Goal: Task Accomplishment & Management: Complete application form

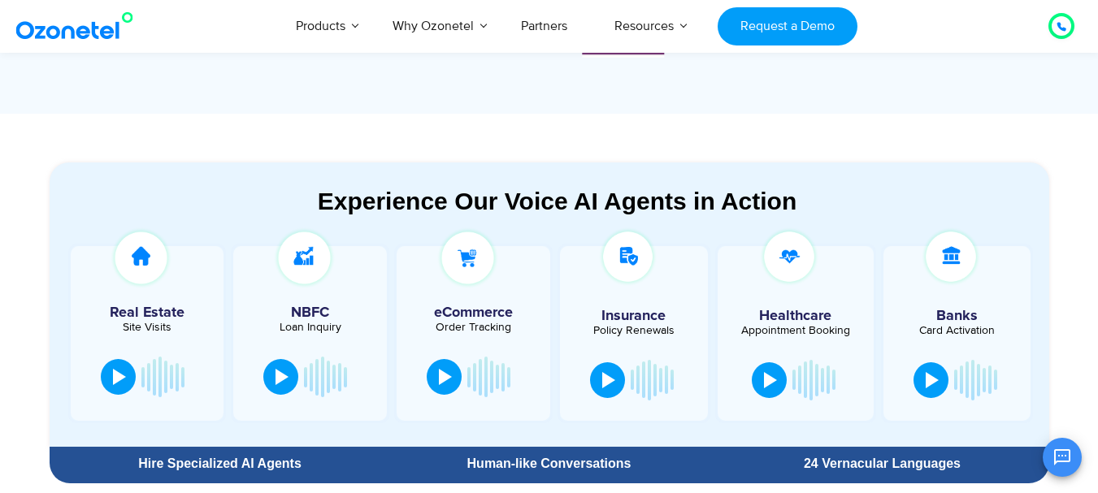
scroll to position [795, 0]
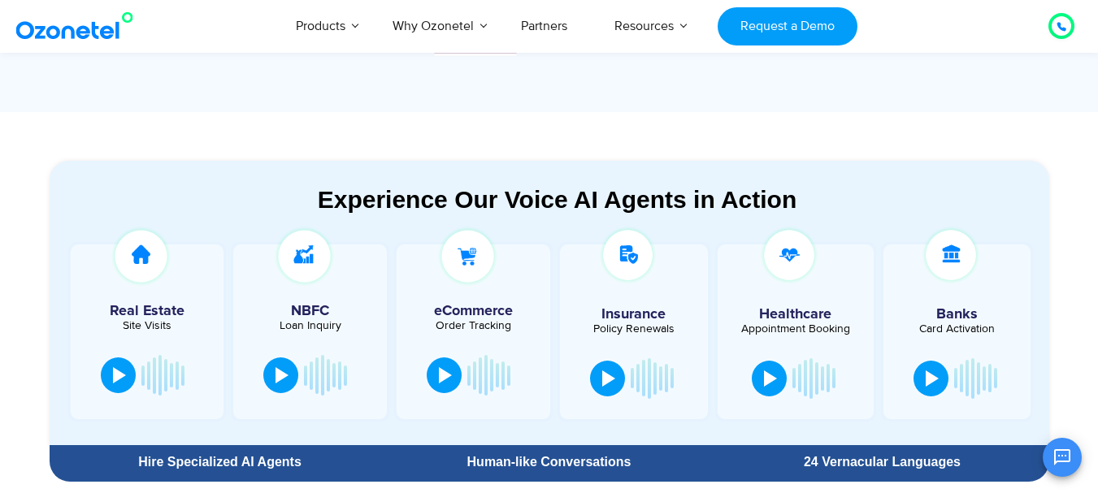
click at [698, 258] on div at bounding box center [634, 268] width 132 height 46
click at [107, 384] on button at bounding box center [118, 374] width 35 height 36
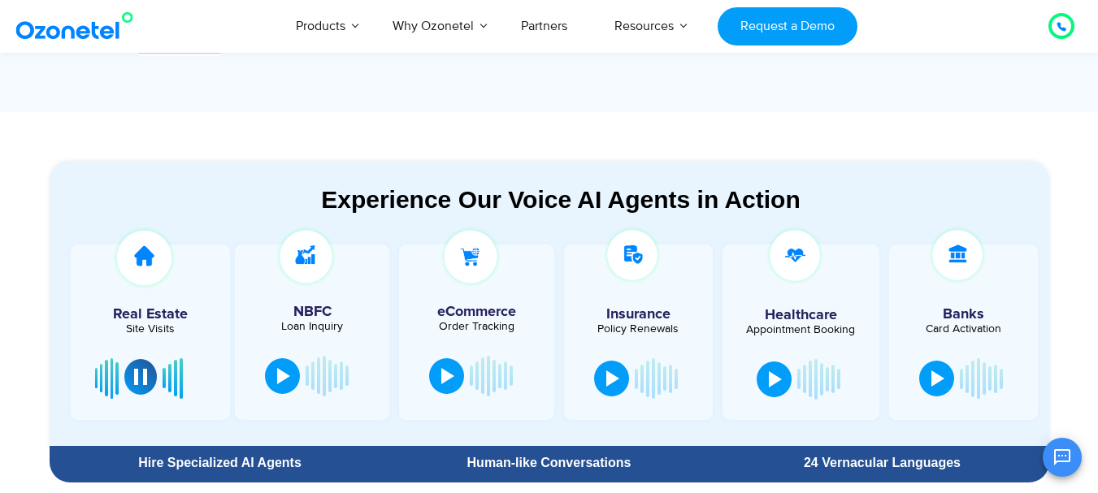
click at [138, 382] on div at bounding box center [140, 377] width 13 height 16
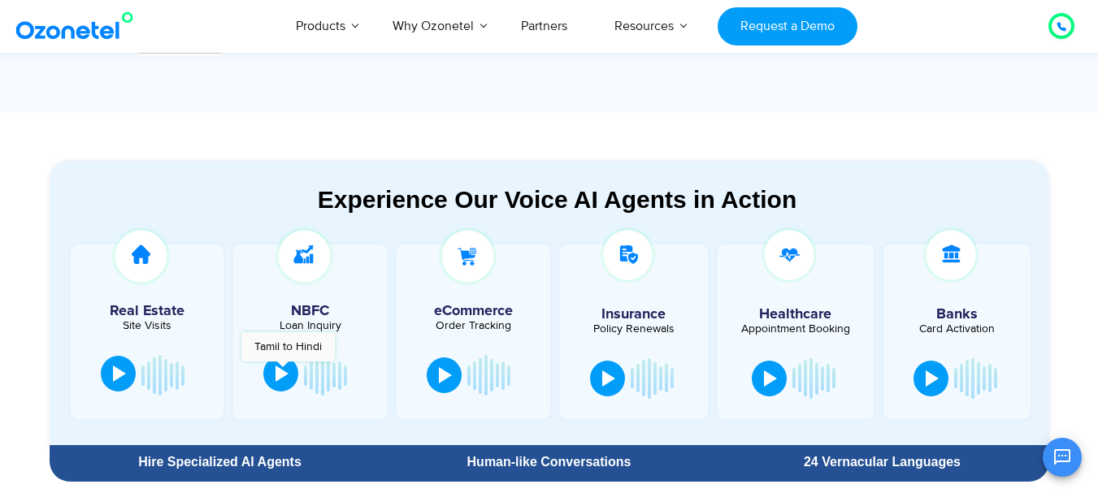
click at [282, 370] on div at bounding box center [281, 374] width 13 height 16
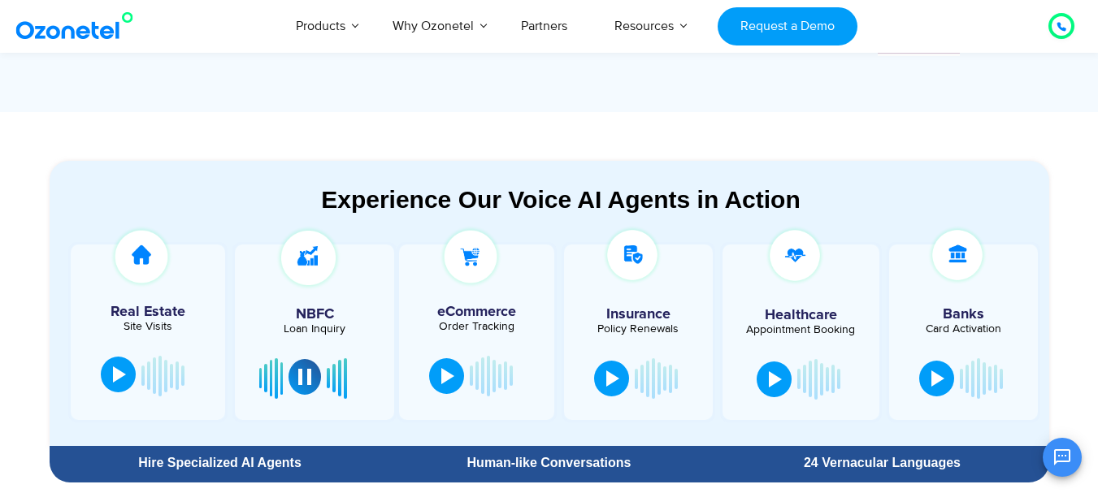
click at [317, 354] on div at bounding box center [314, 378] width 111 height 49
click at [314, 387] on button at bounding box center [304, 377] width 33 height 36
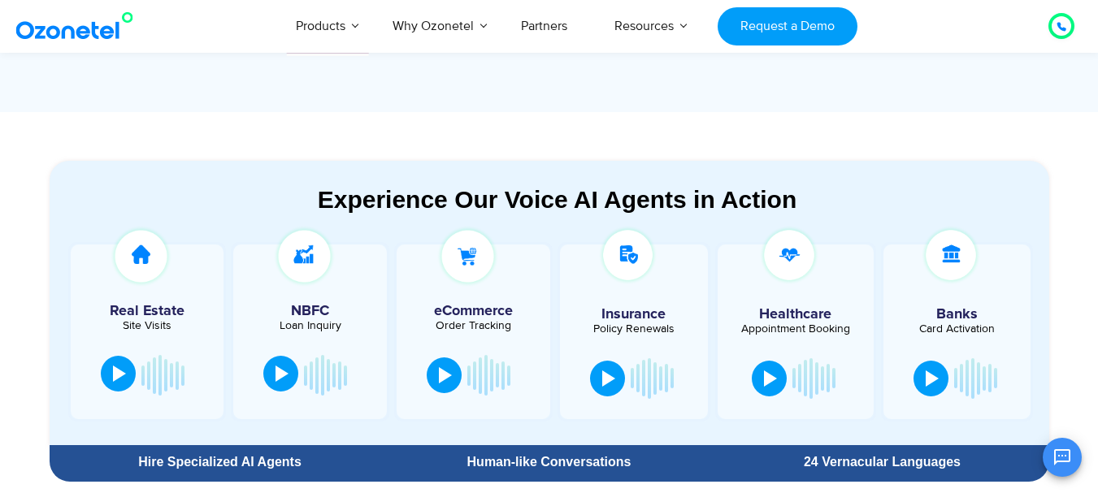
click at [267, 387] on div at bounding box center [310, 375] width 105 height 49
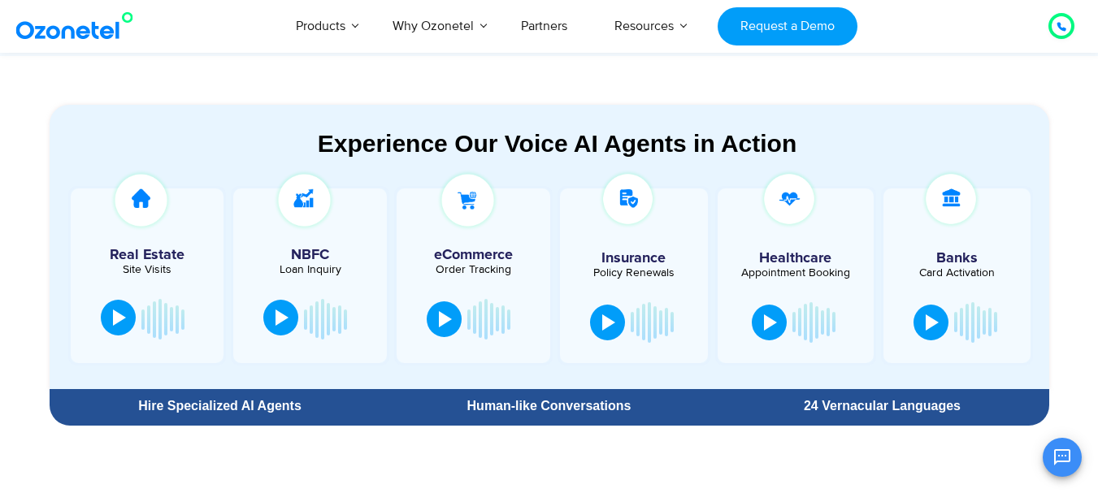
scroll to position [850, 0]
click at [280, 314] on div at bounding box center [281, 318] width 13 height 16
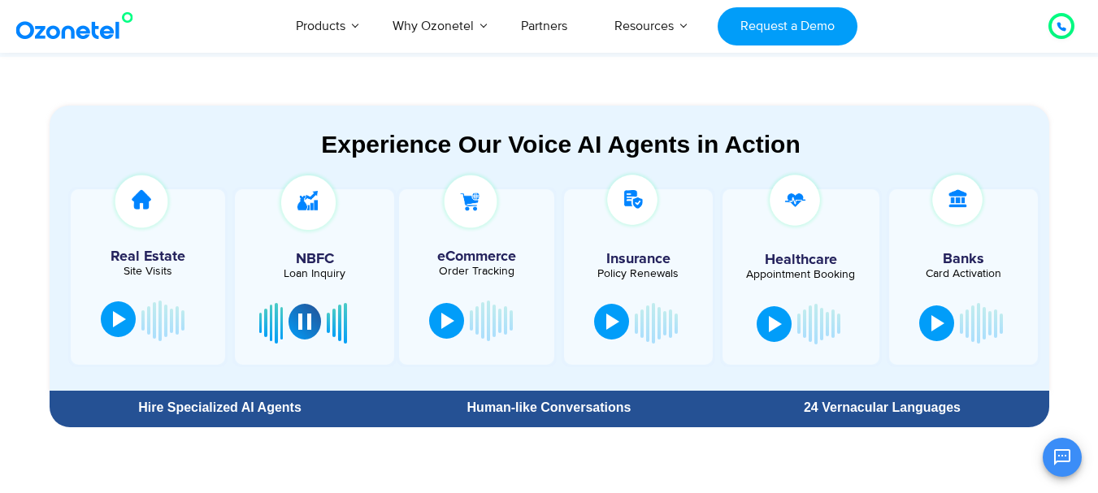
click at [609, 321] on div at bounding box center [612, 322] width 13 height 16
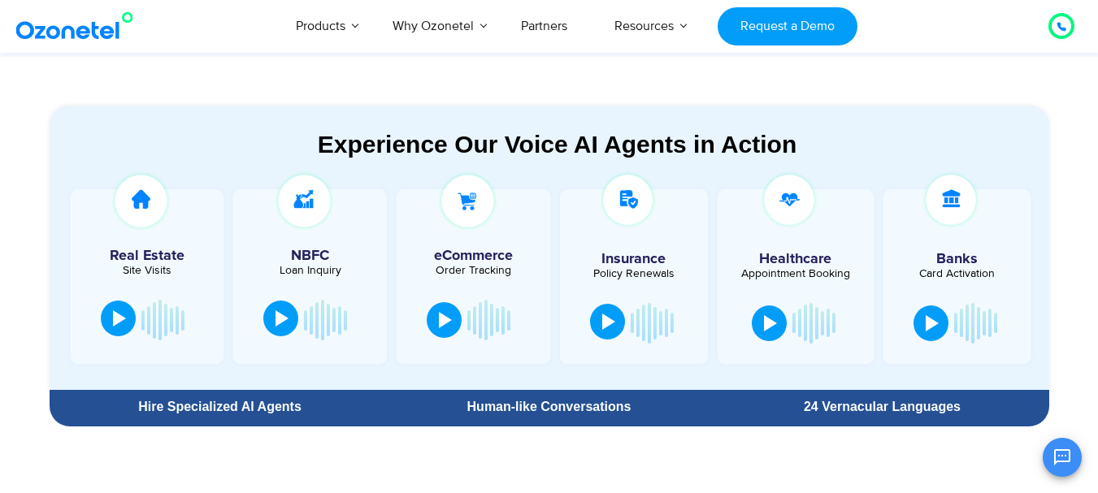
click at [600, 311] on button at bounding box center [607, 322] width 35 height 36
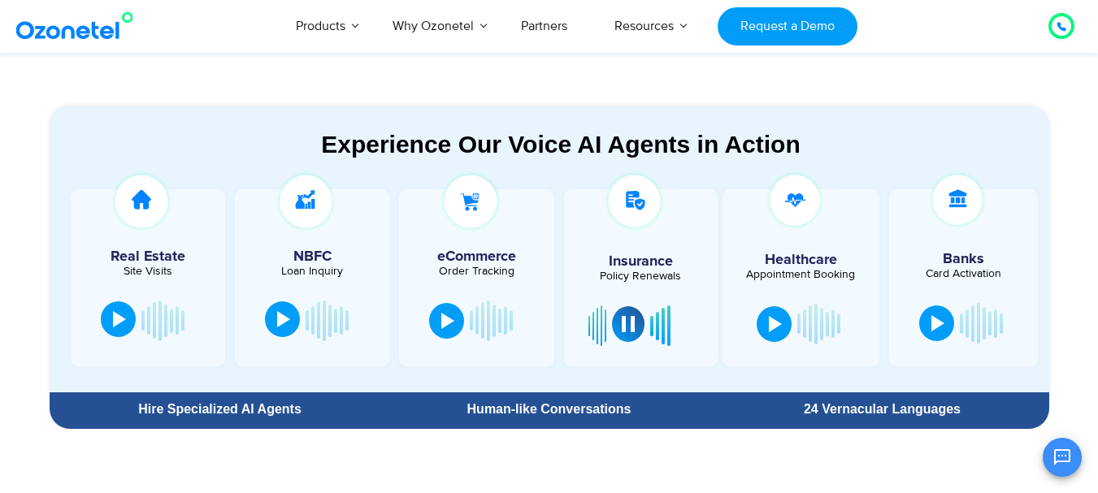
click at [634, 340] on button at bounding box center [628, 324] width 33 height 36
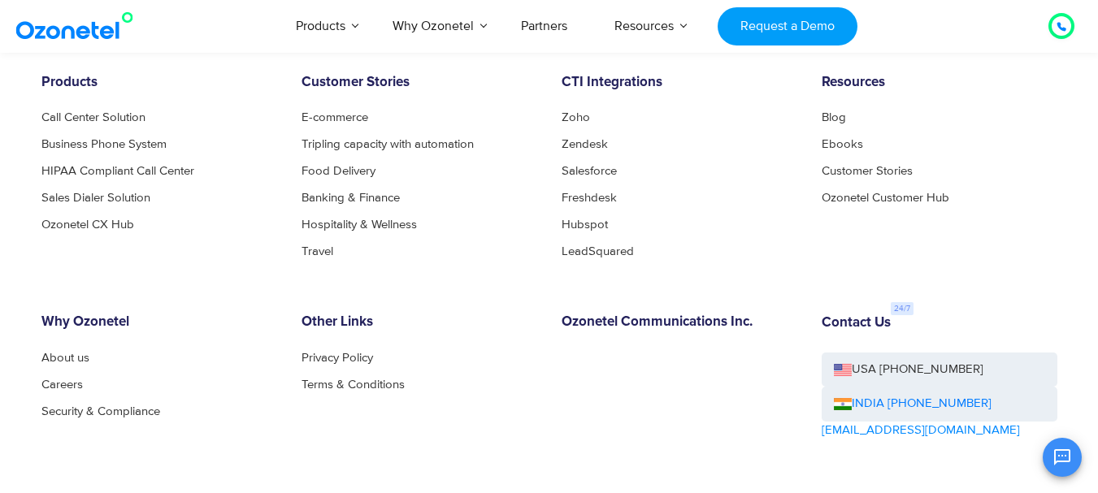
scroll to position [8876, 0]
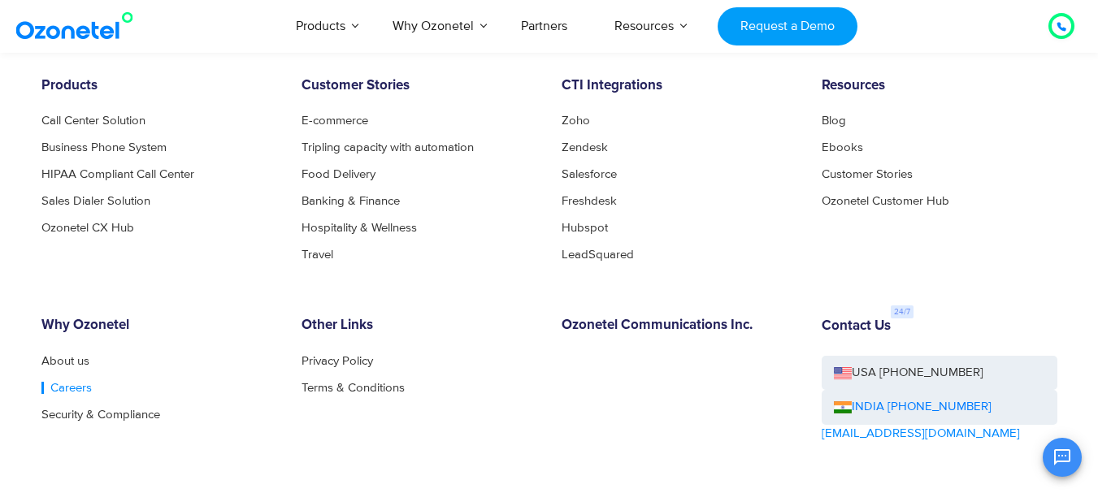
click at [74, 394] on link "Careers" at bounding box center [66, 388] width 50 height 12
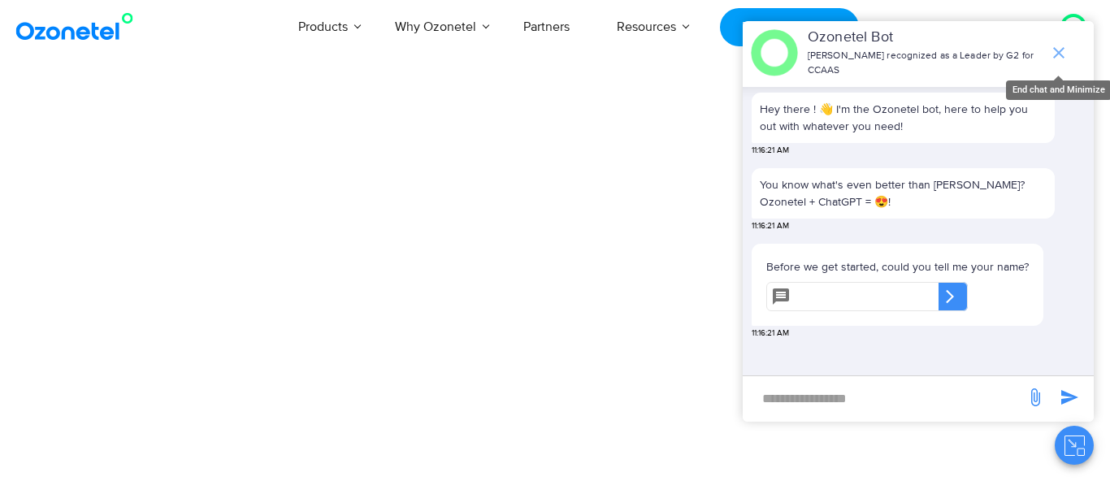
click at [1052, 51] on icon "end chat or minimize" at bounding box center [1059, 53] width 20 height 20
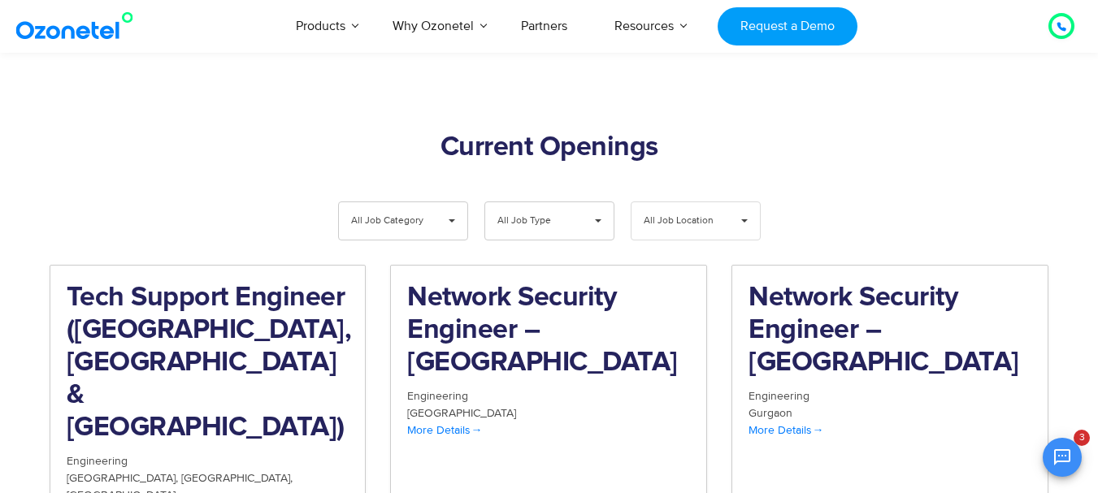
scroll to position [1606, 0]
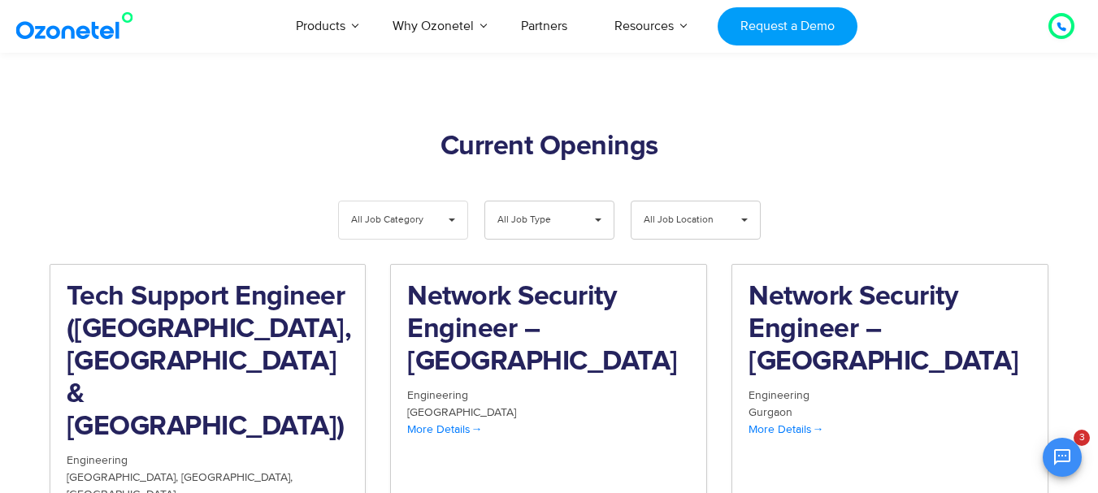
click at [448, 202] on span "▾" at bounding box center [451, 220] width 31 height 37
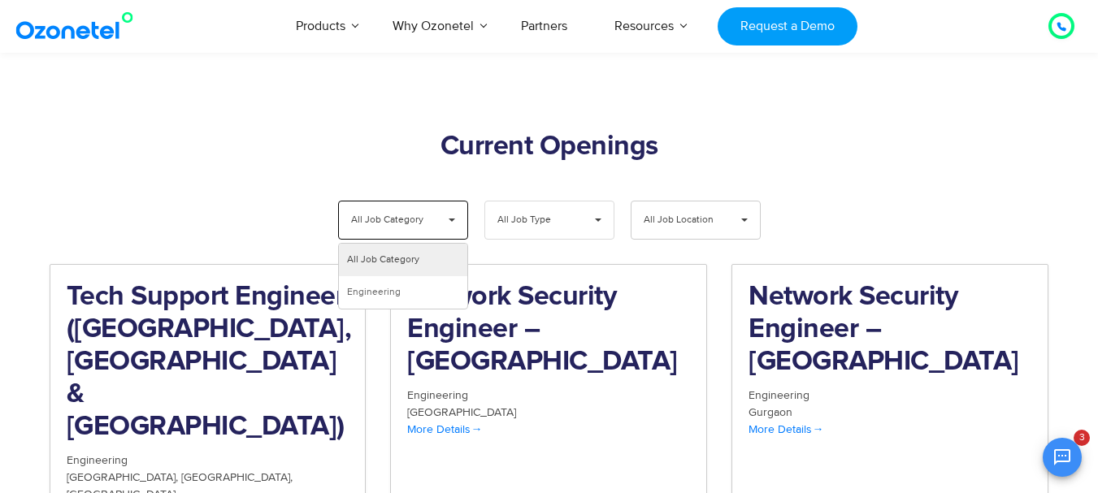
click at [552, 202] on span "All Job Type" at bounding box center [535, 220] width 77 height 37
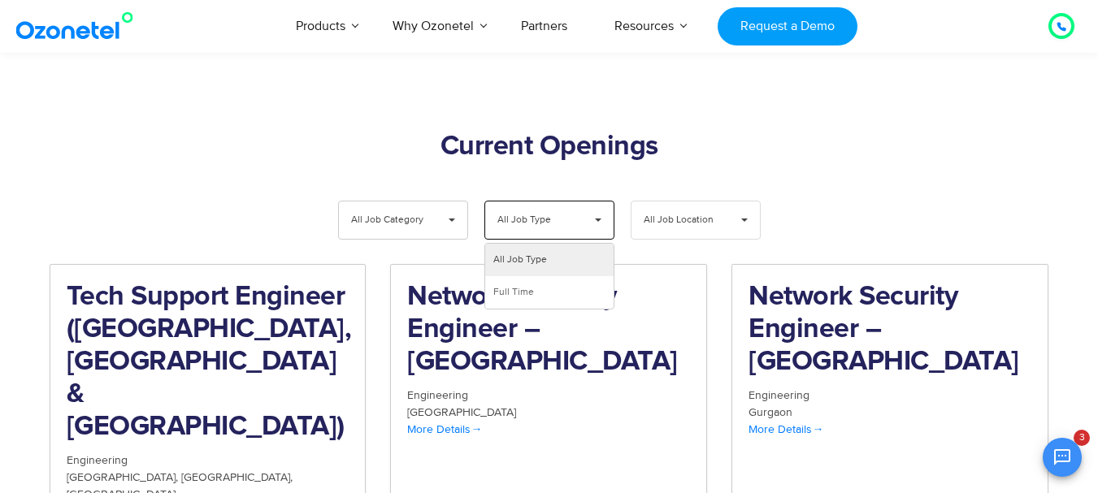
click at [669, 202] on span "All Job Location" at bounding box center [682, 220] width 77 height 37
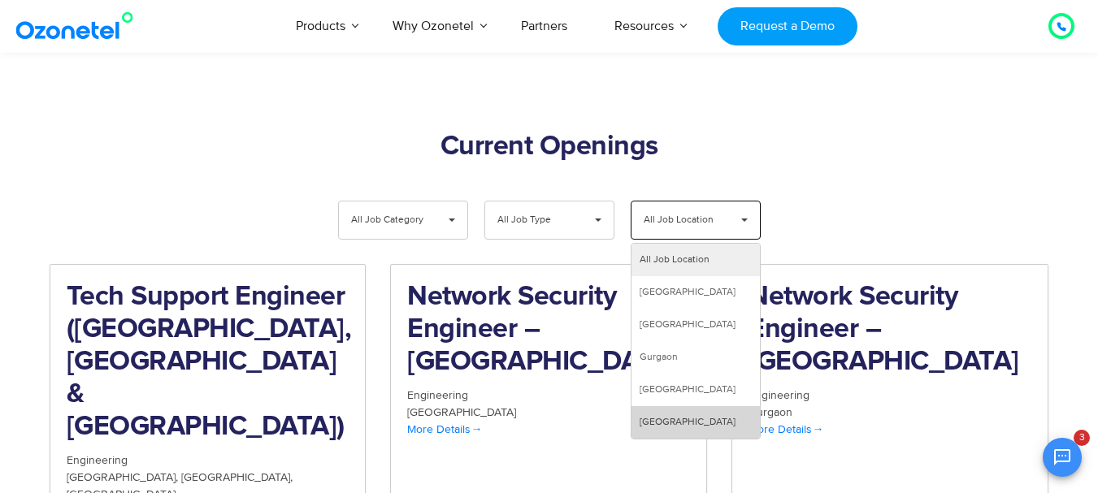
click at [659, 406] on li "Mumbai" at bounding box center [695, 422] width 128 height 33
select select "***"
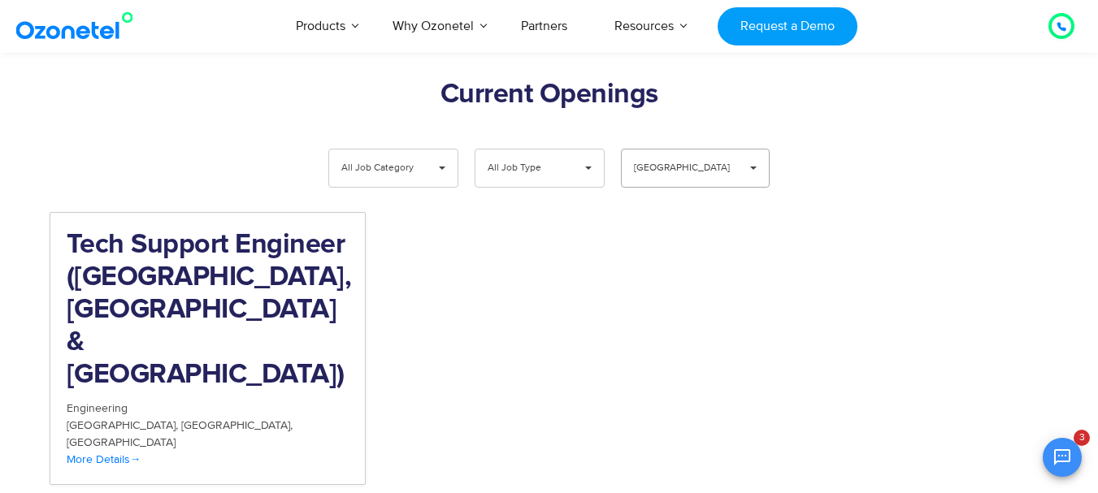
scroll to position [1654, 0]
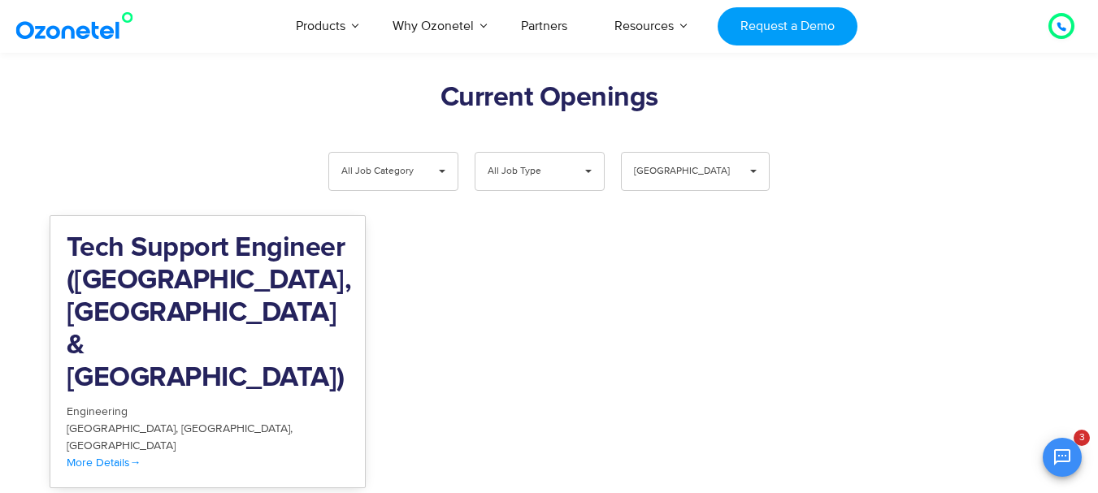
click at [285, 240] on h2 "Tech Support Engineer (Chennai, Bangalore & Mumbai)" at bounding box center [208, 313] width 283 height 163
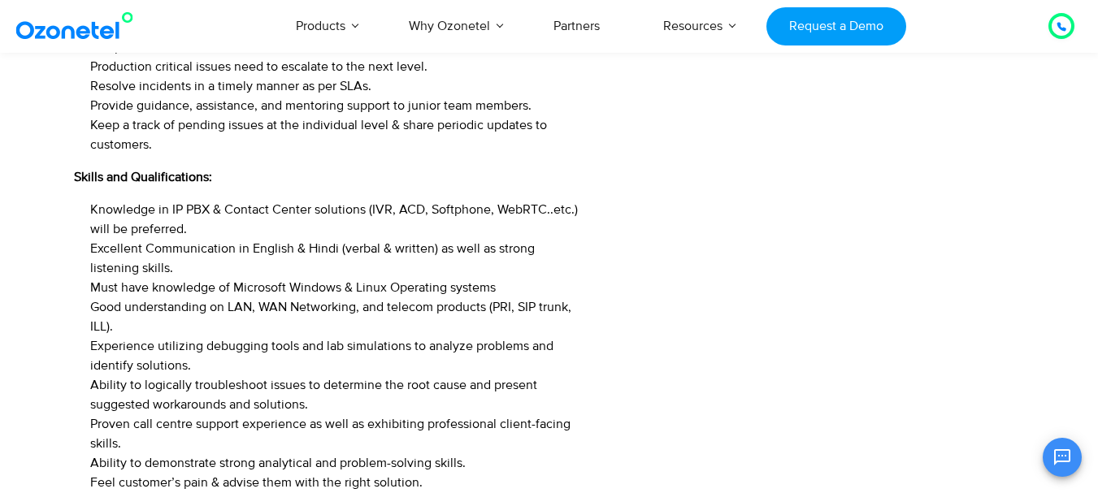
scroll to position [1116, 0]
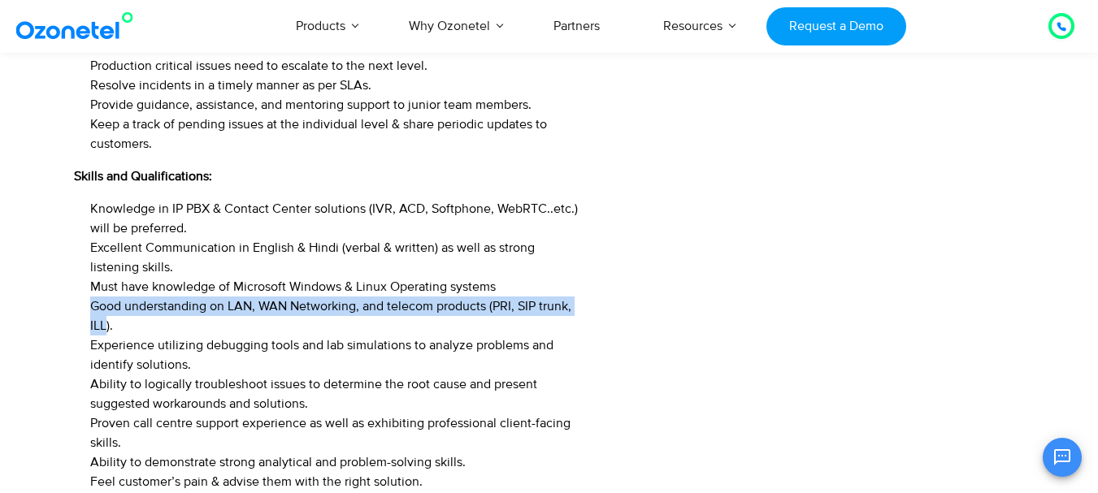
drag, startPoint x: 107, startPoint y: 284, endPoint x: 69, endPoint y: 263, distance: 43.6
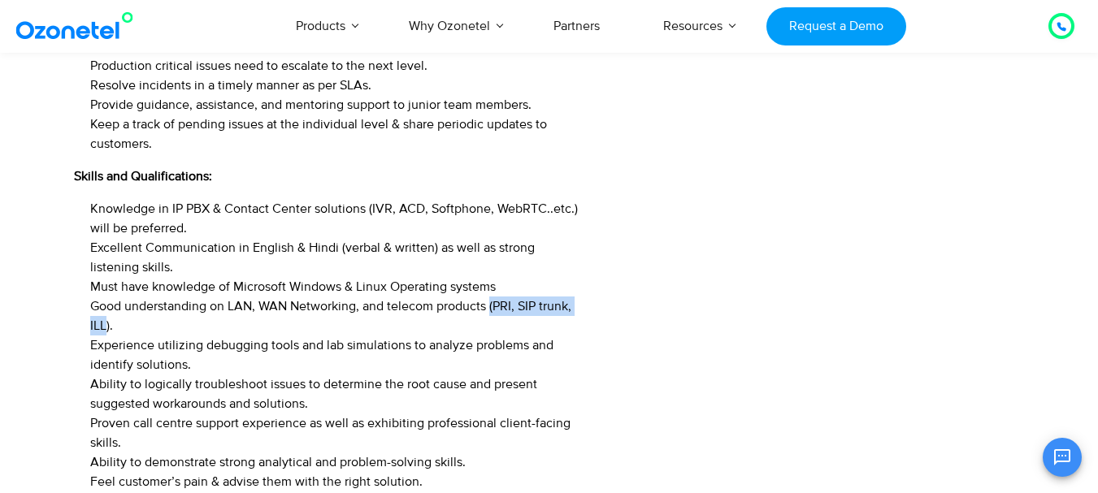
copy span "(PRI, SIP trunk, ILL"
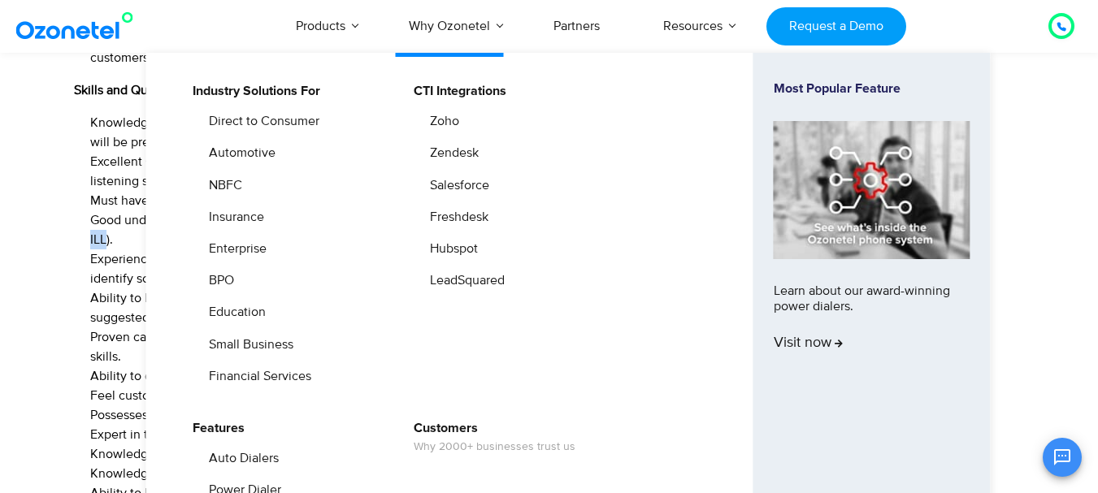
scroll to position [1210, 0]
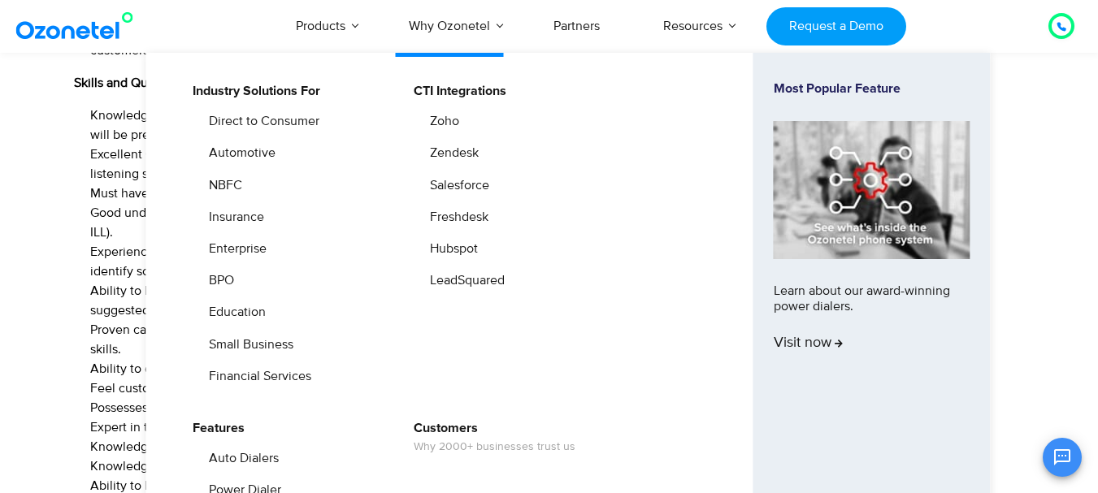
click at [746, 288] on ul "Industry Solutions For Direct to Consumer Automotive NBFC Insurance Enterprise …" at bounding box center [567, 433] width 844 height 761
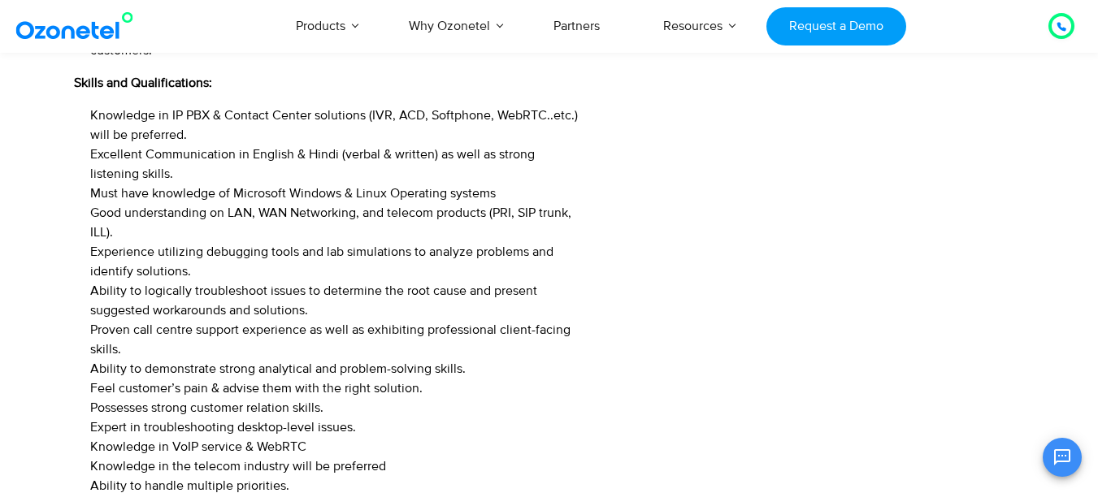
scroll to position [1641, 0]
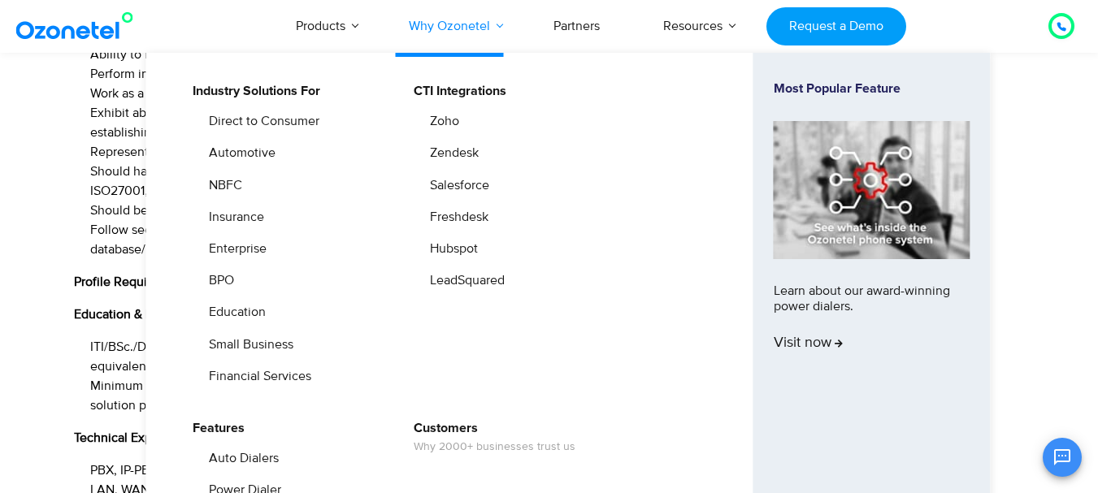
click at [452, 20] on link "Why Ozonetel" at bounding box center [449, 26] width 128 height 54
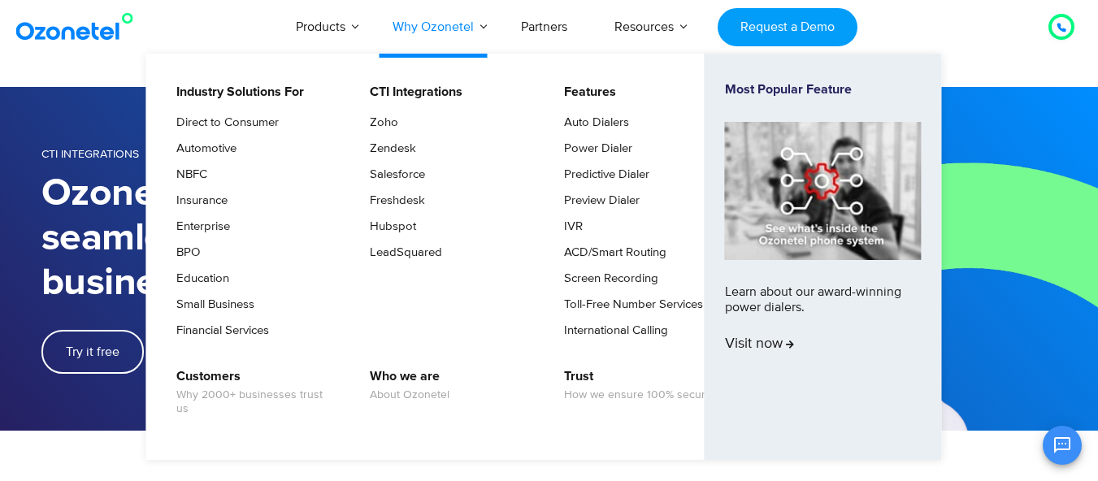
scroll to position [1, 0]
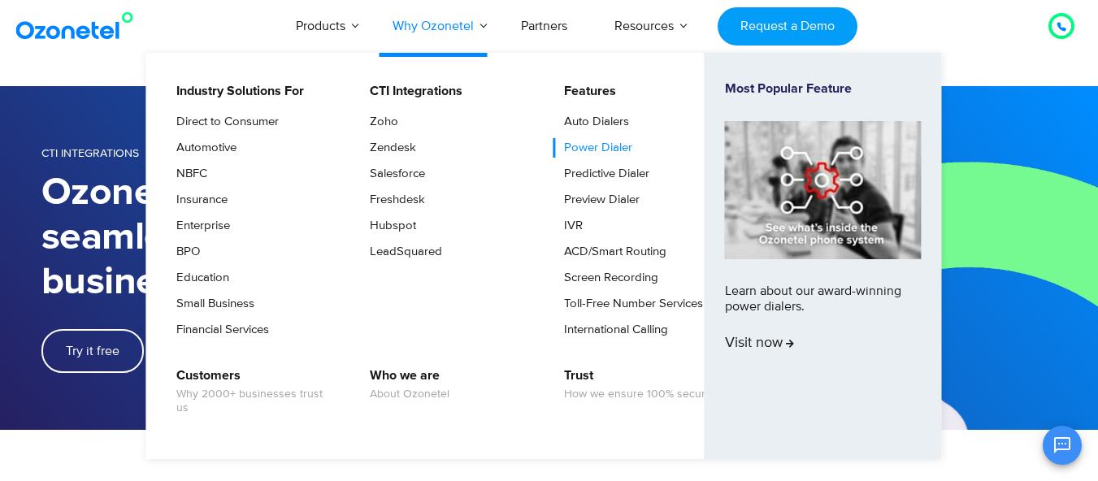
click at [576, 152] on link "Power Dialer" at bounding box center [593, 148] width 81 height 20
